Goal: Transaction & Acquisition: Purchase product/service

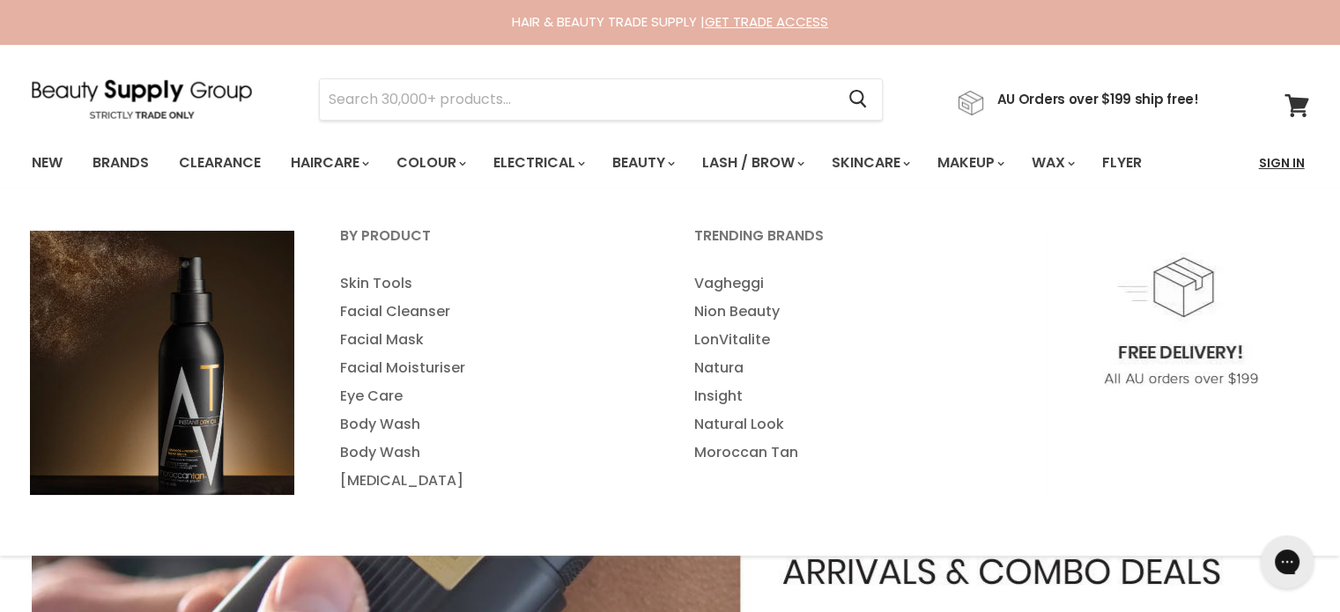
click at [1279, 167] on link "Sign In" at bounding box center [1281, 162] width 67 height 37
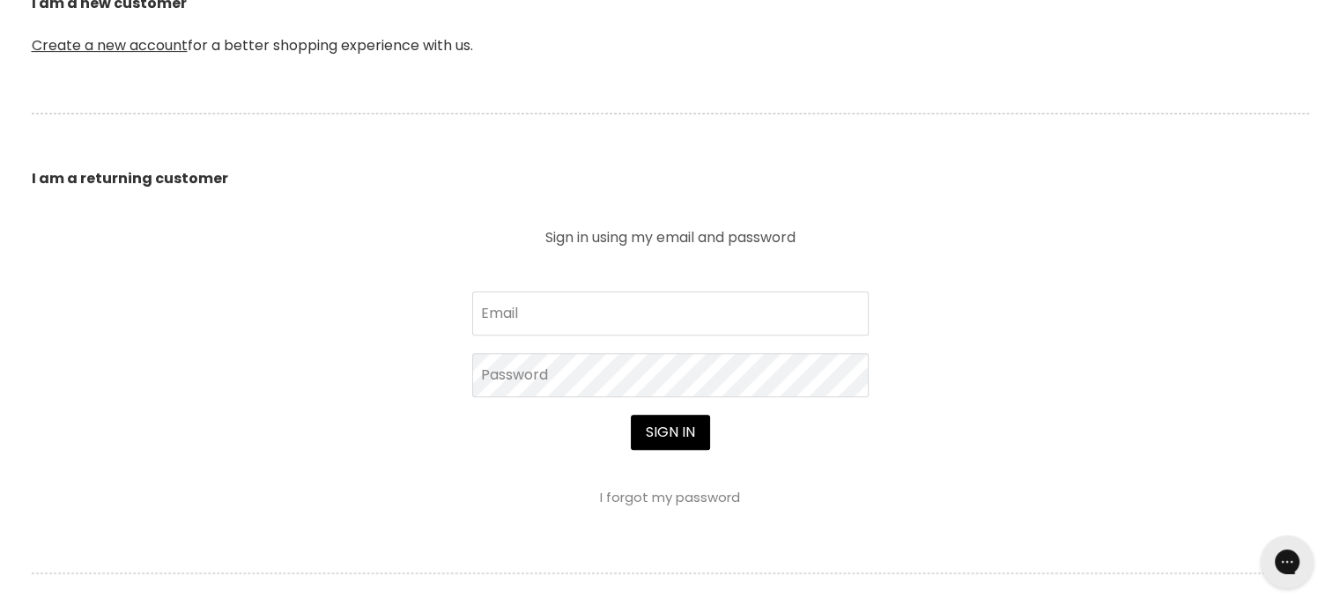
scroll to position [528, 0]
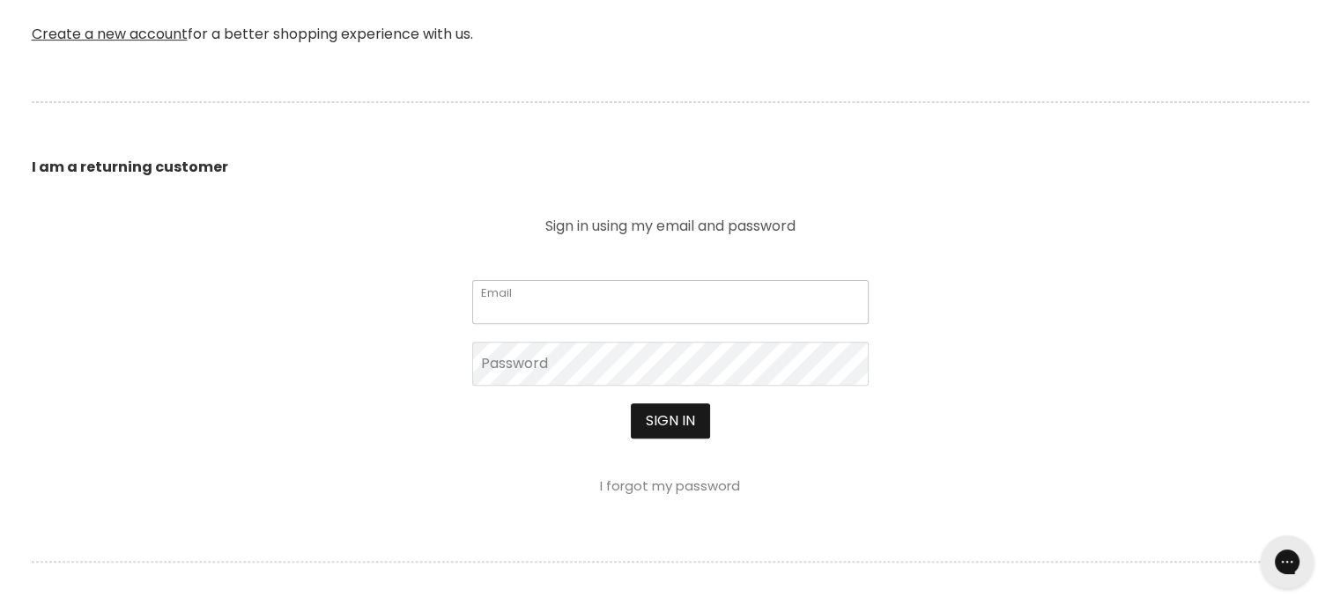
type input "cs.discountsalonsupplies@gmail.com"
click at [673, 419] on button "Sign in" at bounding box center [670, 420] width 79 height 35
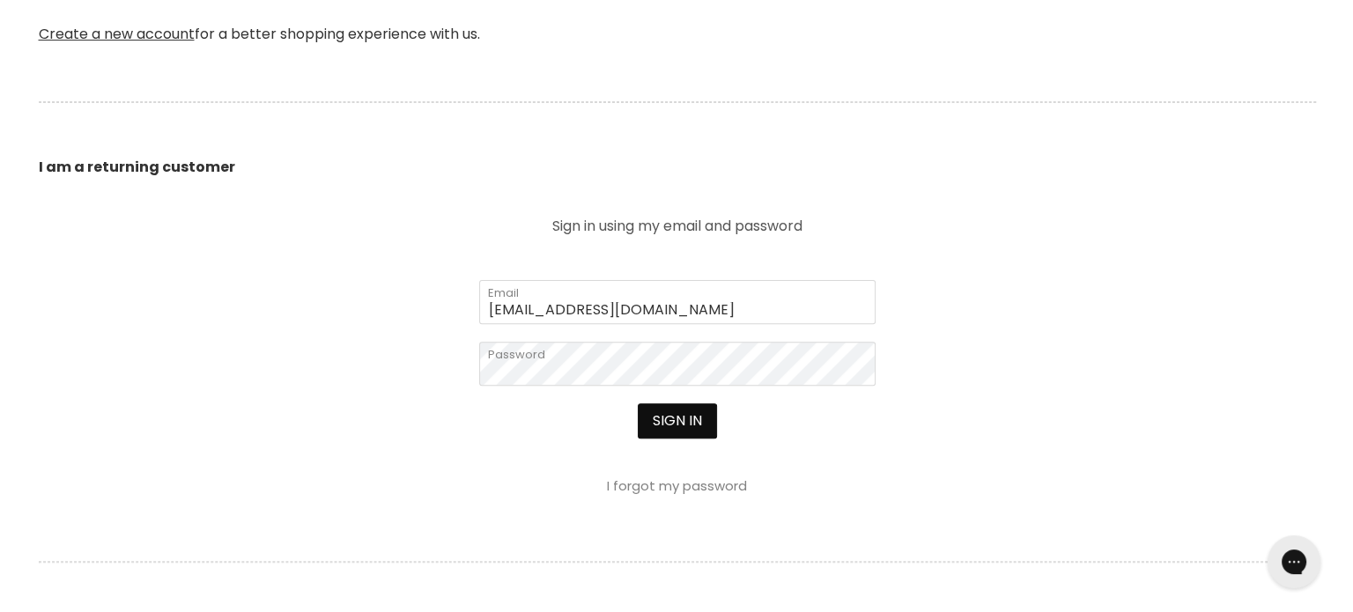
scroll to position [529, 0]
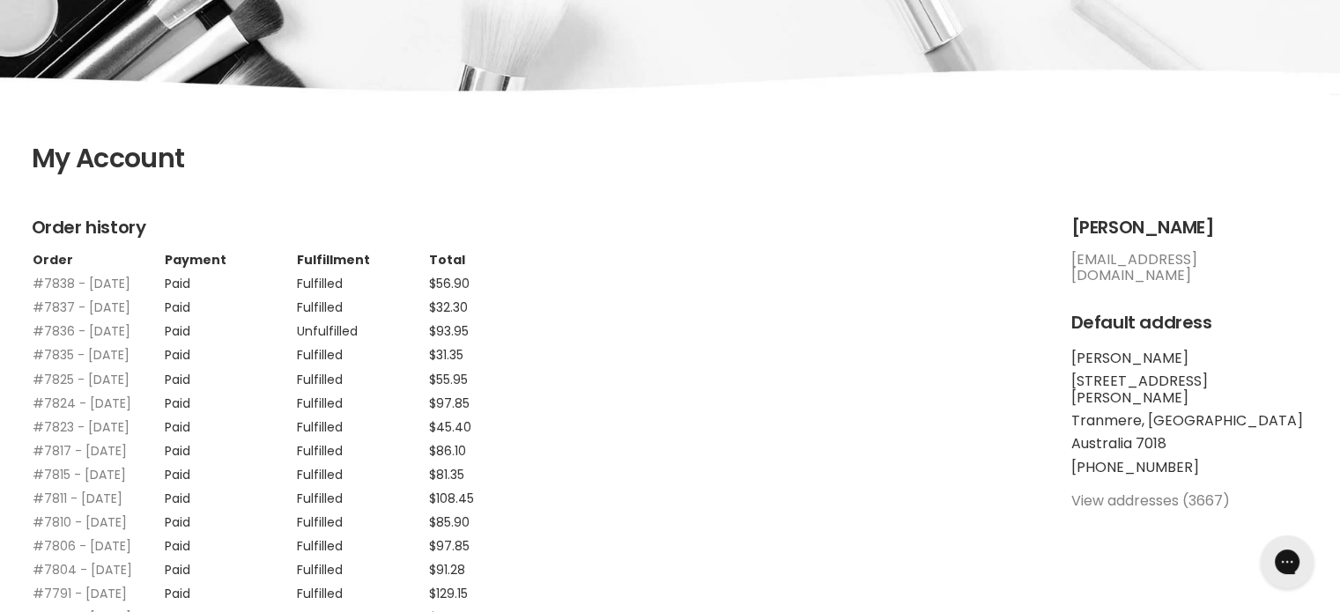
scroll to position [264, 0]
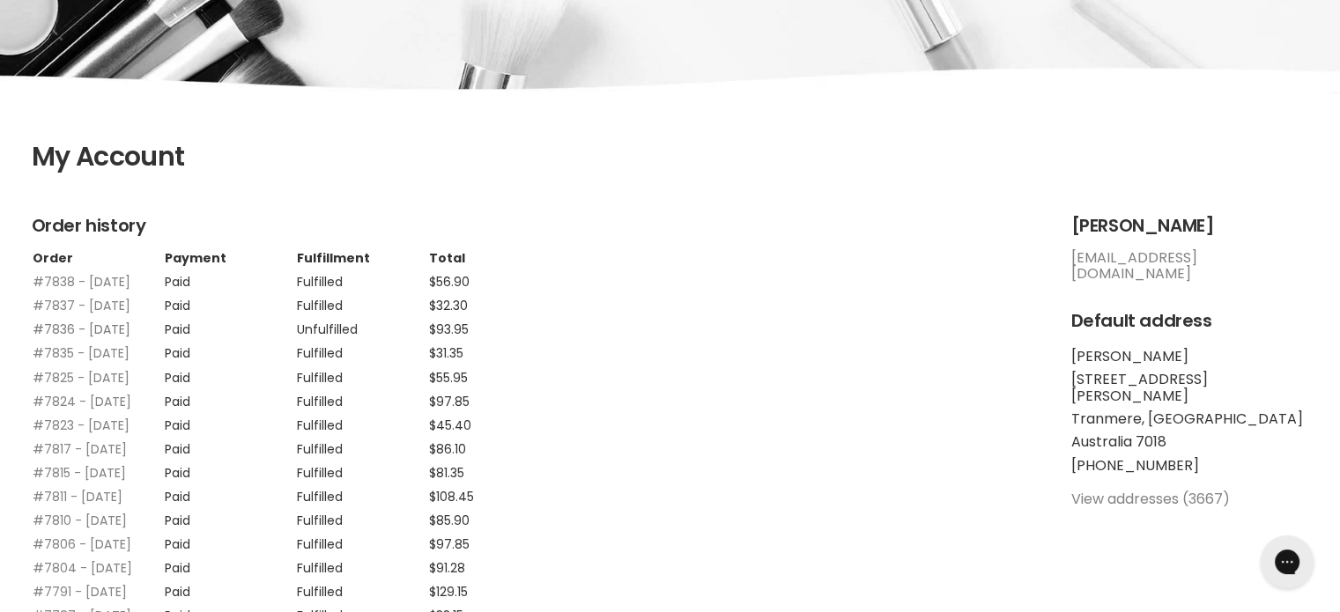
click at [99, 338] on link "#7836 - 04 Oct, 2025" at bounding box center [82, 330] width 98 height 18
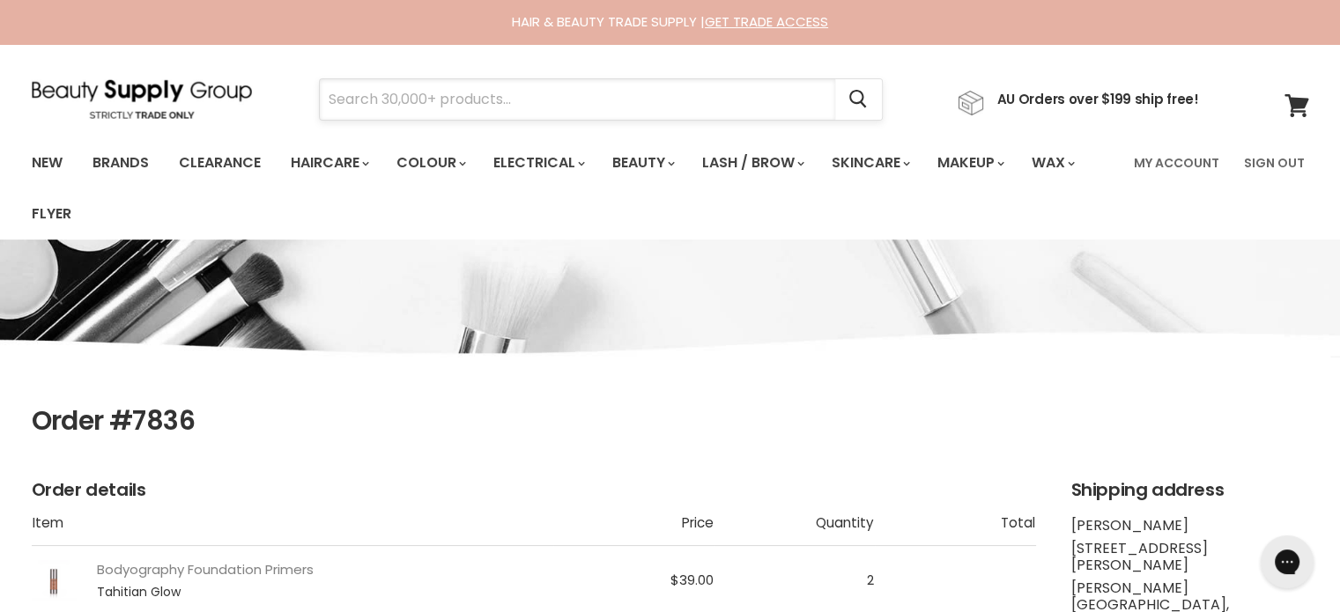
paste input "Hi Lift Sea Salt Texture Spray"
type input "Hi Lift Sea Salt Texture Spray"
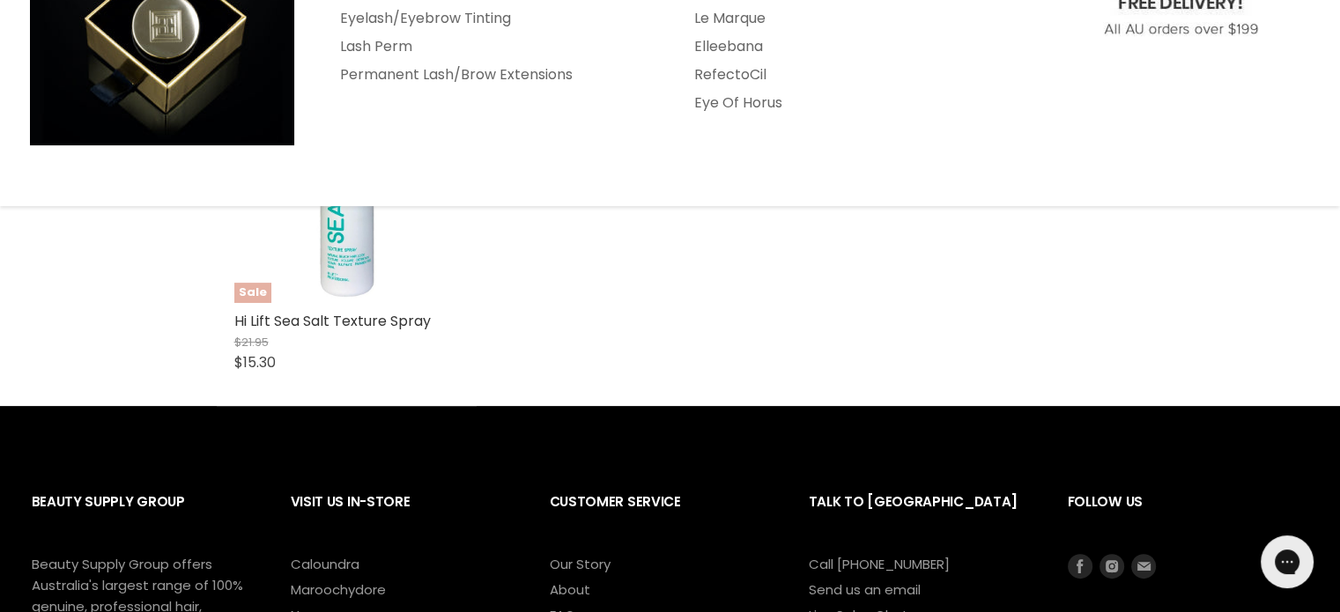
scroll to position [440, 0]
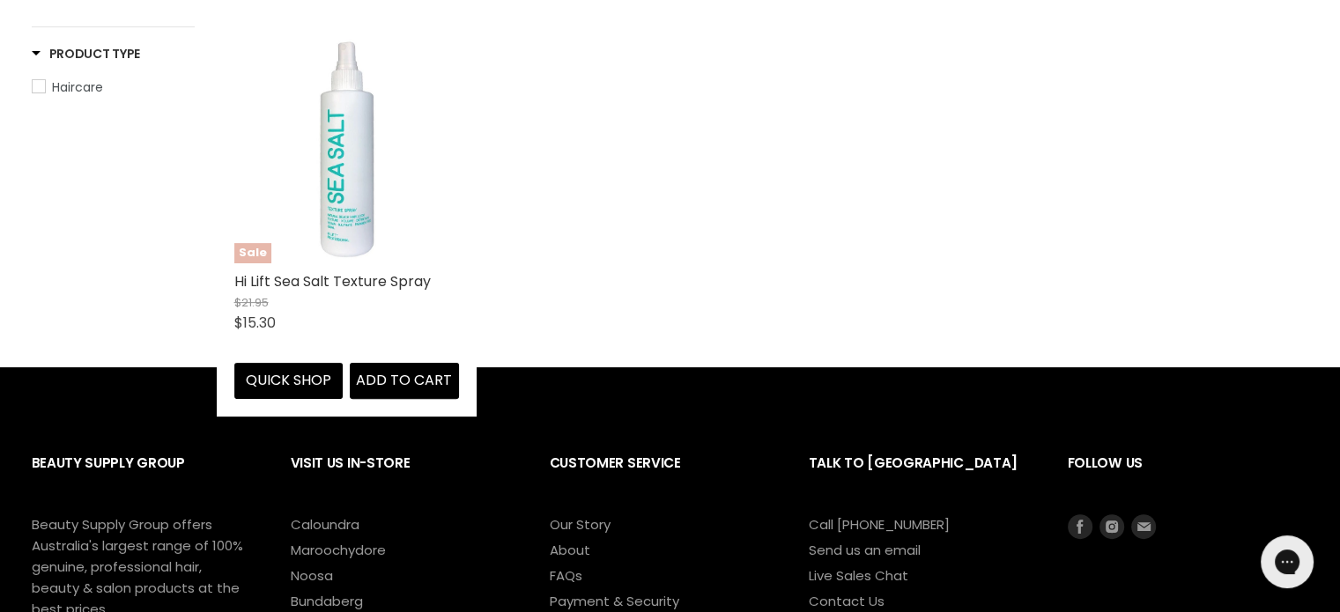
click at [321, 166] on img "Main content" at bounding box center [345, 151] width 89 height 225
click at [341, 166] on img "Main content" at bounding box center [345, 151] width 89 height 225
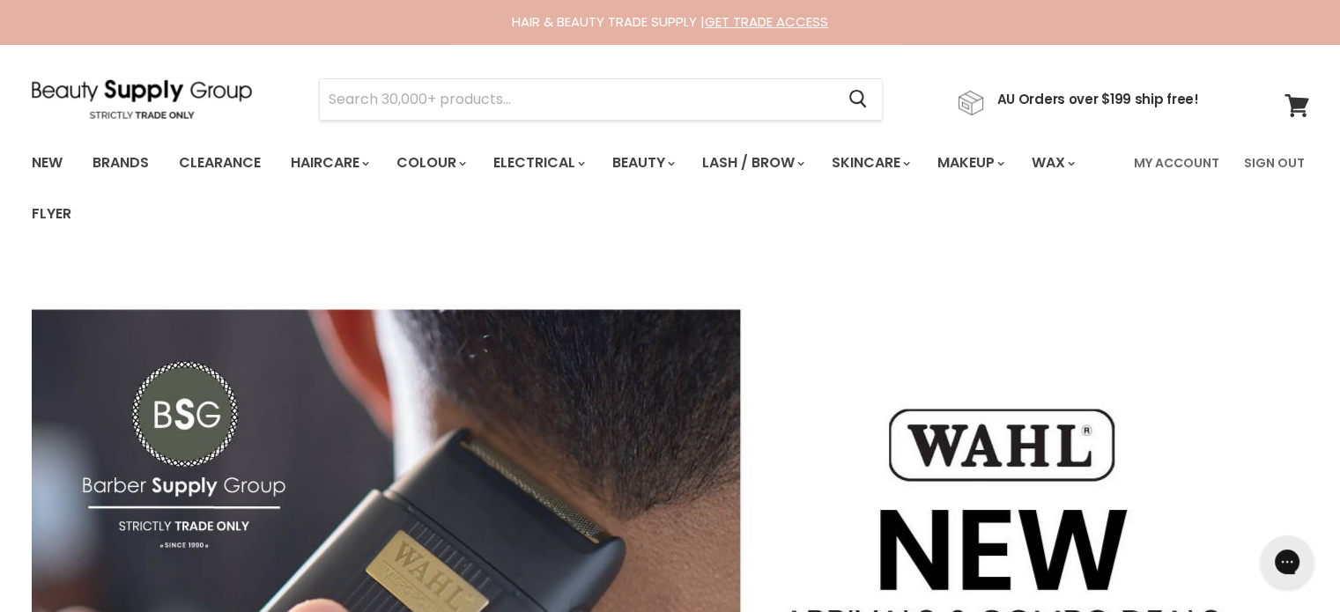
click at [367, 89] on input "Search" at bounding box center [577, 99] width 515 height 41
paste input "Davroe Smooth"
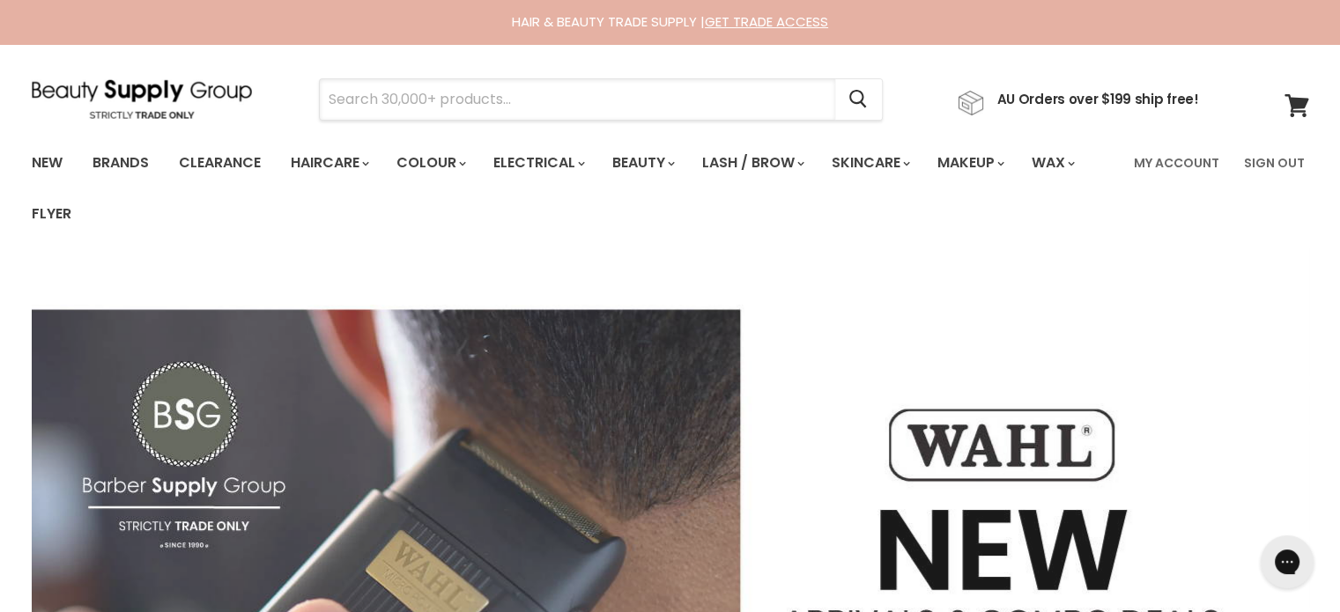
type input "Davroe Smooth"
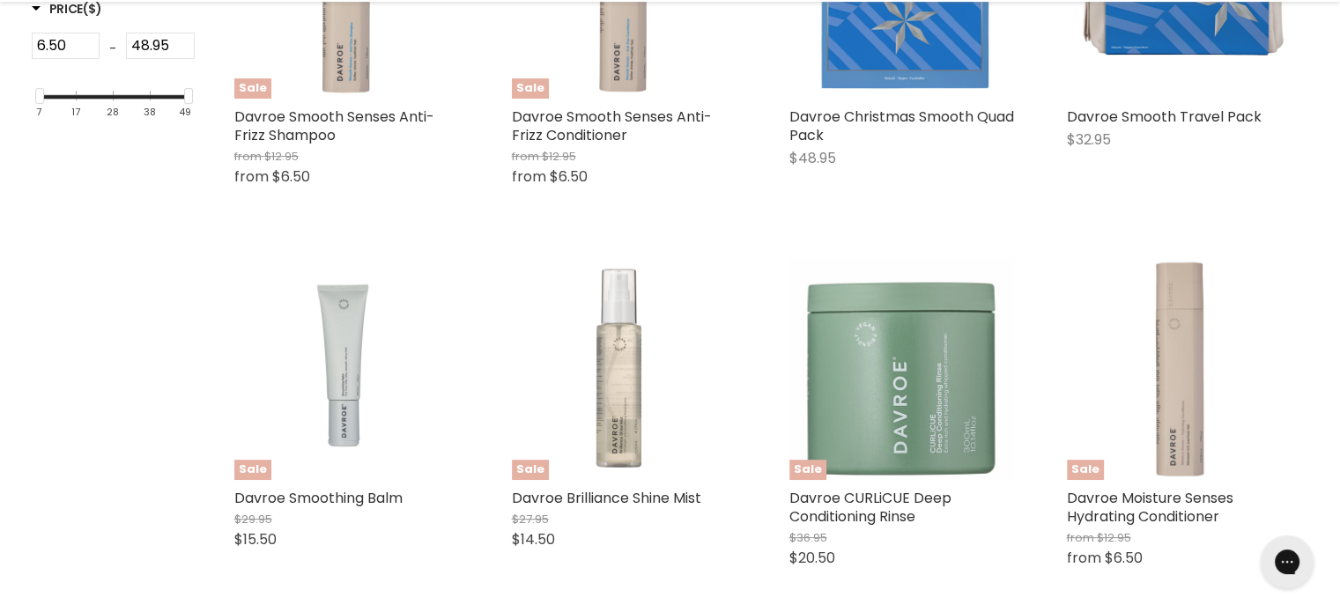
scroll to position [617, 0]
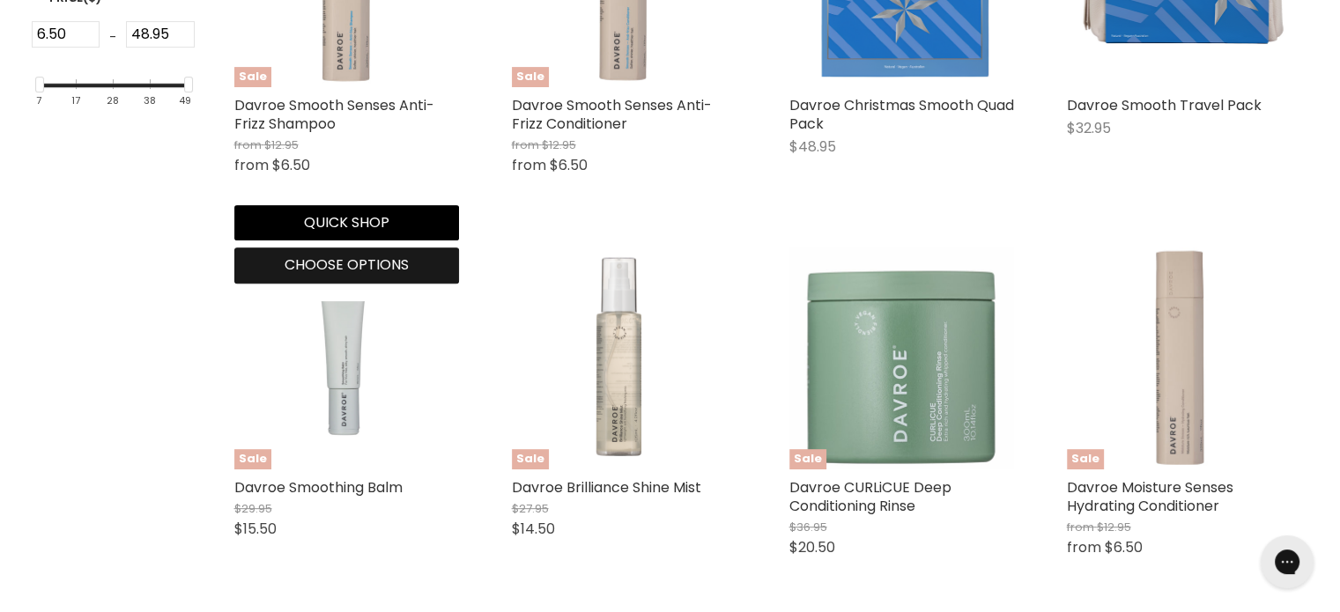
click at [361, 263] on span "Choose options" at bounding box center [347, 265] width 124 height 20
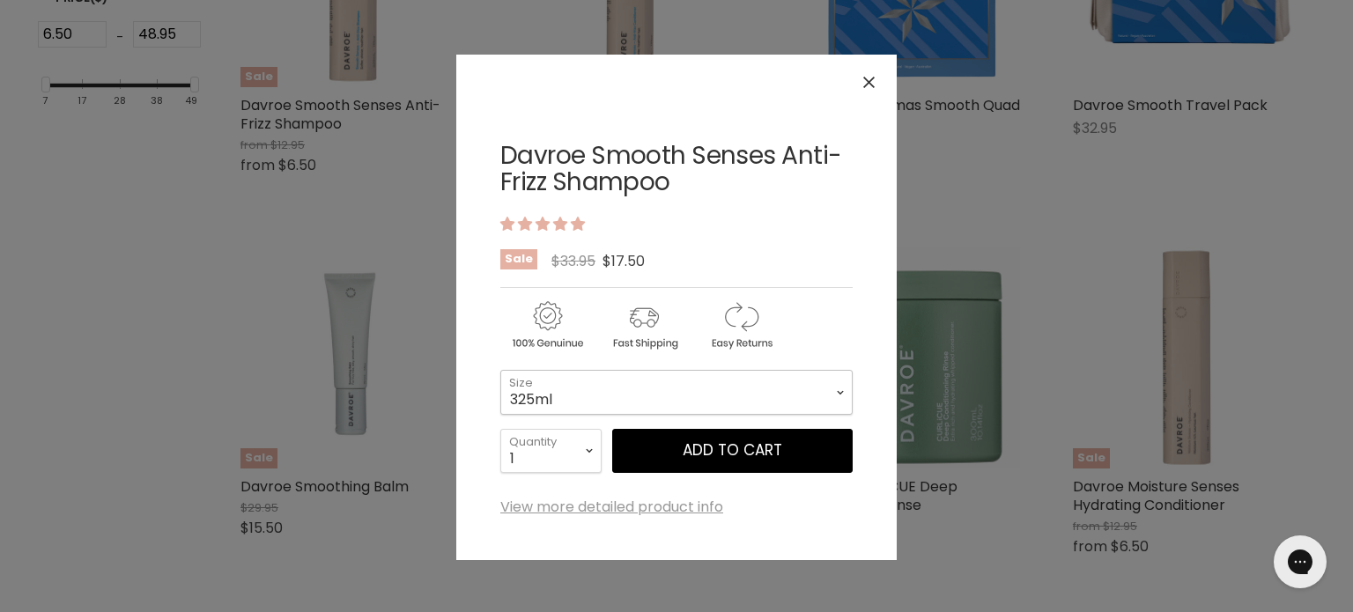
drag, startPoint x: 663, startPoint y: 400, endPoint x: 654, endPoint y: 407, distance: 12.0
click at [663, 400] on select "325ml 100ml 1 Litre" at bounding box center [676, 392] width 352 height 44
click at [500, 370] on select "325ml 100ml 1 Litre" at bounding box center [676, 392] width 352 height 44
select select "1 Litre"
click at [867, 78] on icon "Close" at bounding box center [868, 82] width 11 height 11
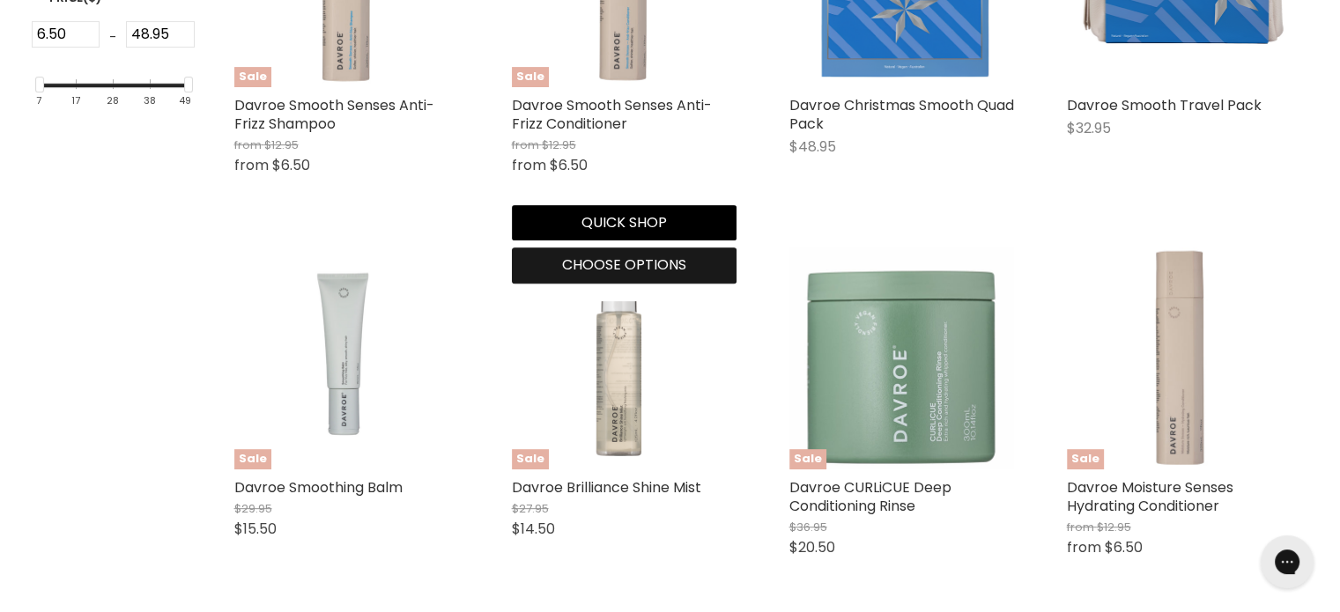
click at [596, 256] on span "Choose options" at bounding box center [624, 265] width 124 height 20
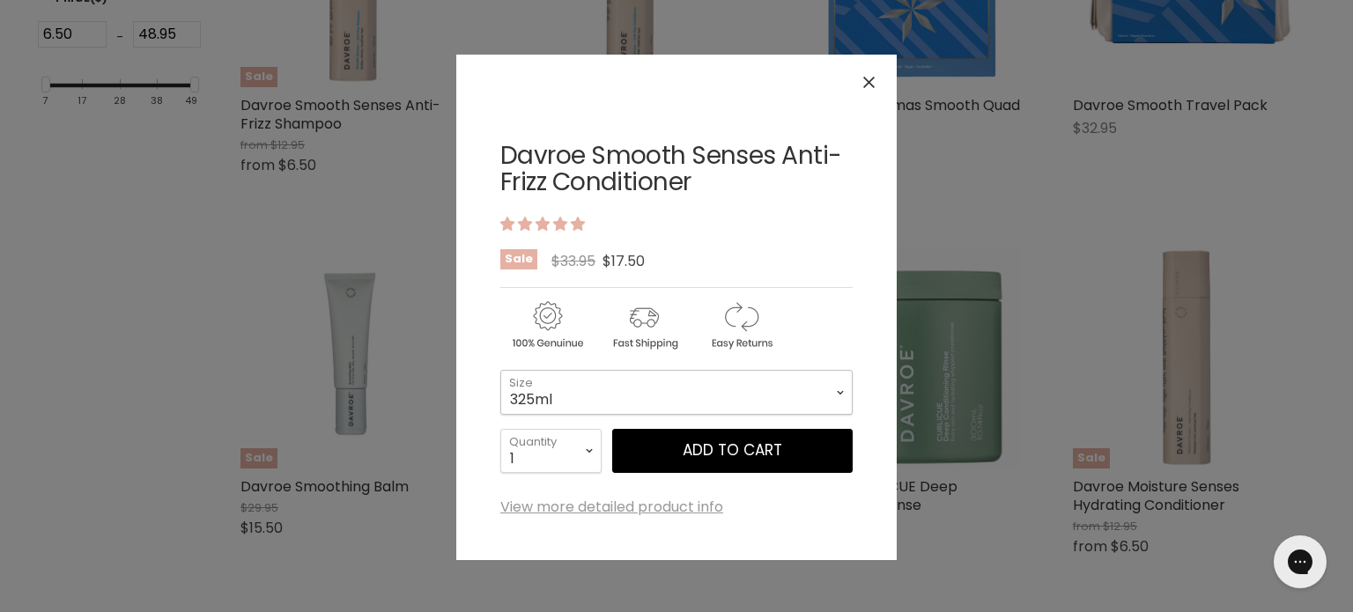
click at [536, 388] on select "325ml 100ml 1 Litre" at bounding box center [676, 392] width 352 height 44
click at [500, 370] on select "325ml 100ml 1 Litre" at bounding box center [676, 392] width 352 height 44
select select "1 Litre"
click at [867, 89] on button "Close" at bounding box center [869, 82] width 38 height 38
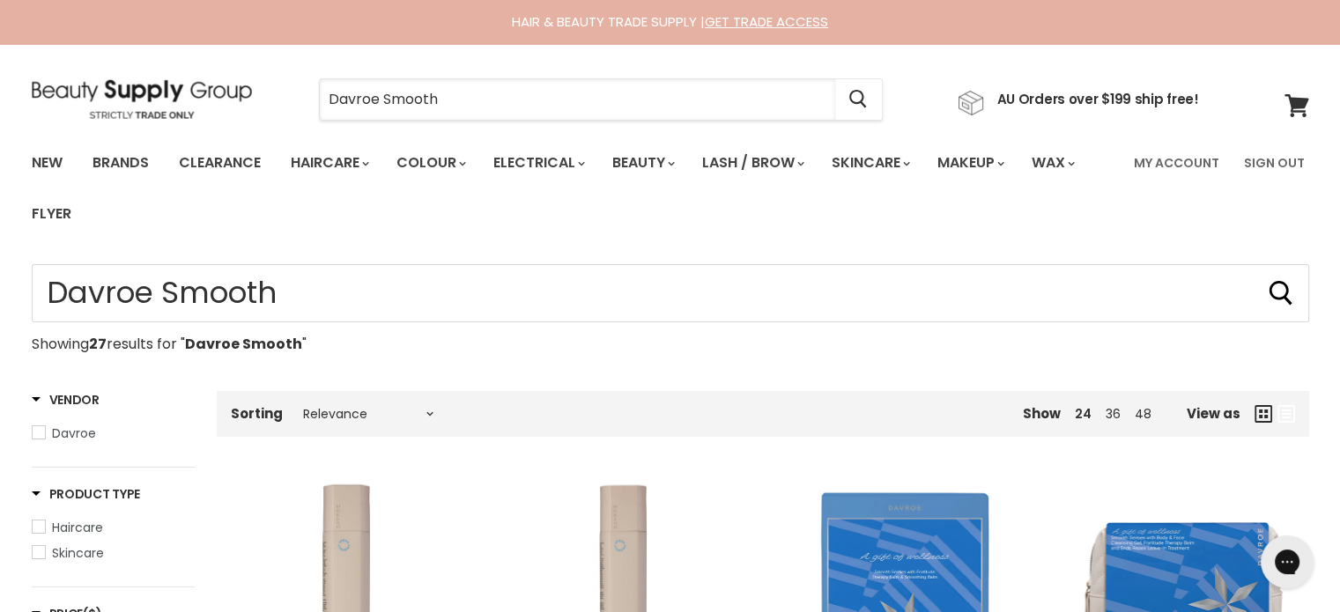
drag, startPoint x: 489, startPoint y: 91, endPoint x: 240, endPoint y: 92, distance: 249.3
click at [240, 92] on div "Davroe Smooth Cancel AU Orders over $199 ship free!" at bounding box center [615, 99] width 1167 height 41
paste input "Hi Lift Sea Salt Texture Spray"
type input "Hi Lift Sea Salt Texture Spray"
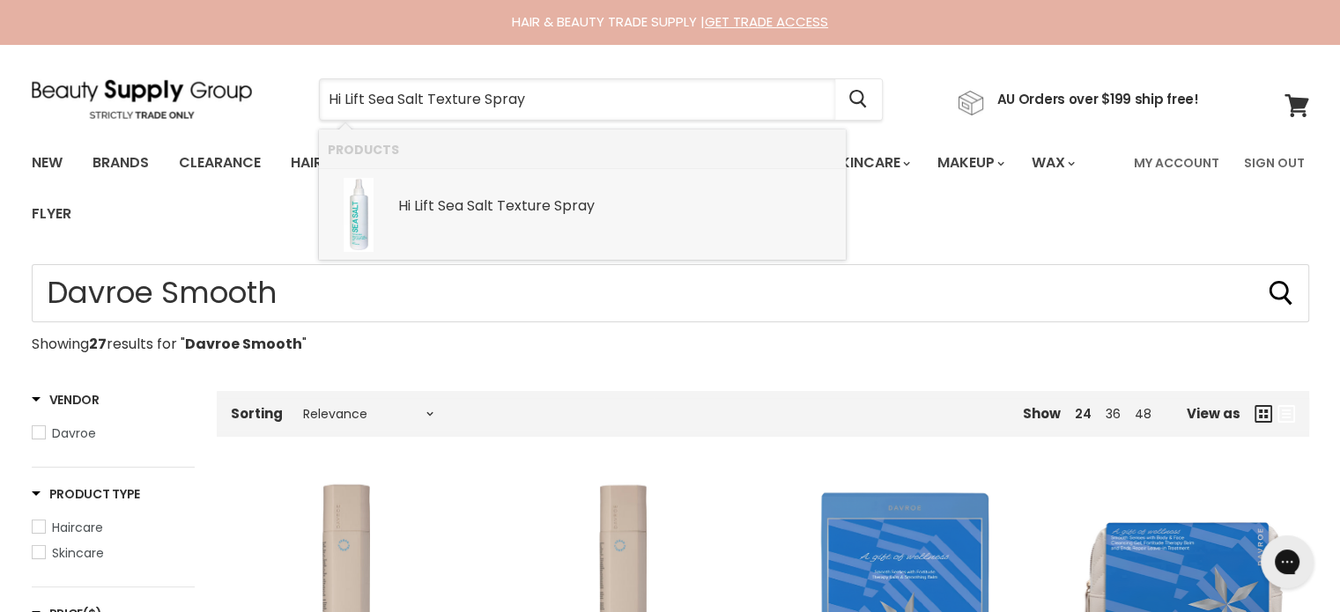
click at [507, 199] on b "Texture" at bounding box center [524, 206] width 54 height 20
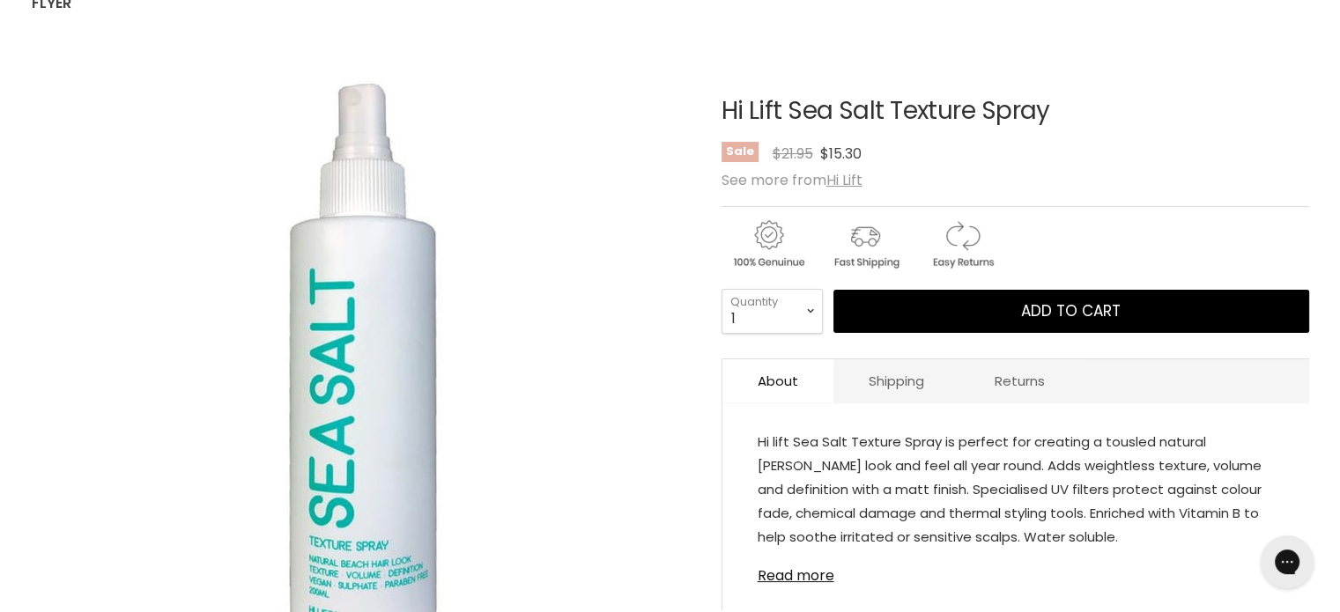
scroll to position [264, 0]
